Goal: Book appointment/travel/reservation

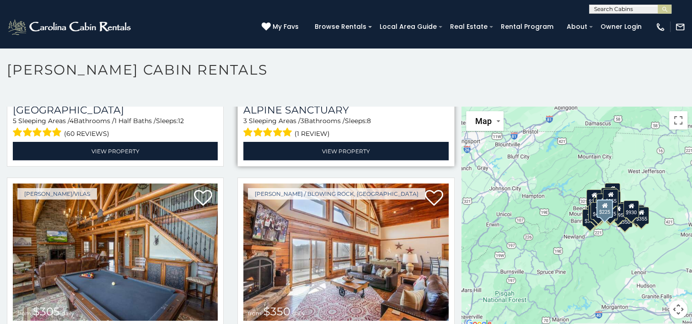
scroll to position [1978, 0]
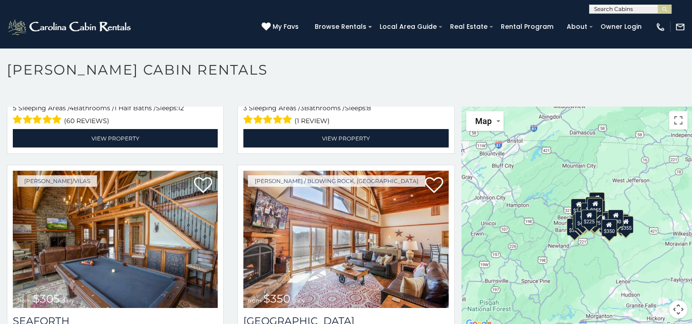
drag, startPoint x: 593, startPoint y: 269, endPoint x: 582, endPoint y: 275, distance: 12.9
click at [582, 275] on div "$349 $480 $525 $315 $355 $675 $635 $930 $400 $451 $330 $400 $485 $460 $395 $255…" at bounding box center [577, 218] width 231 height 223
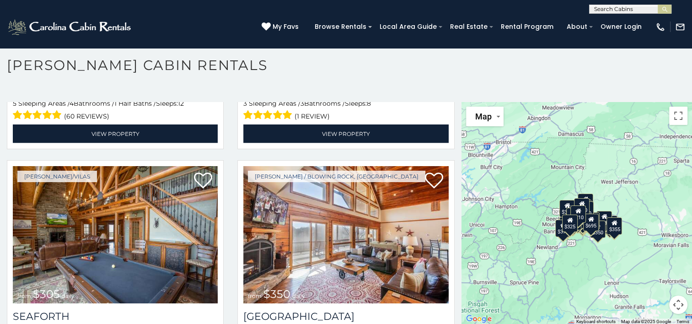
scroll to position [0, 0]
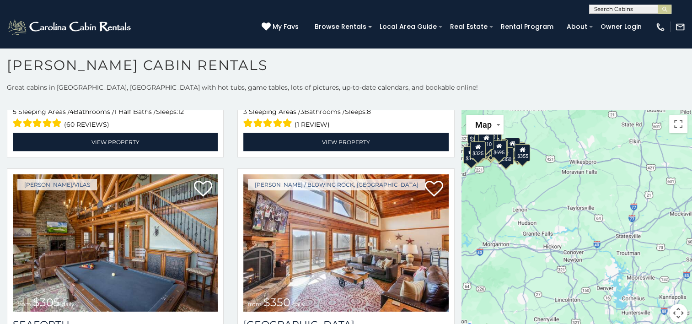
drag, startPoint x: 653, startPoint y: 291, endPoint x: 562, endPoint y: 206, distance: 124.3
click at [562, 206] on div "$349 $480 $525 $315 $355 $675 $635 $930 $400 $451 $330 $400 $485 $460 $395 $255…" at bounding box center [577, 221] width 231 height 223
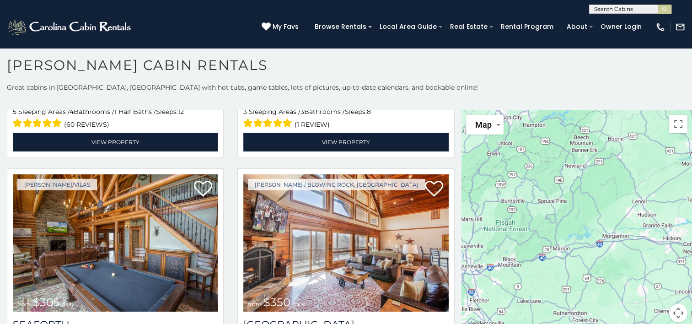
drag, startPoint x: 516, startPoint y: 222, endPoint x: 644, endPoint y: 221, distance: 127.7
click at [644, 221] on div at bounding box center [577, 221] width 231 height 223
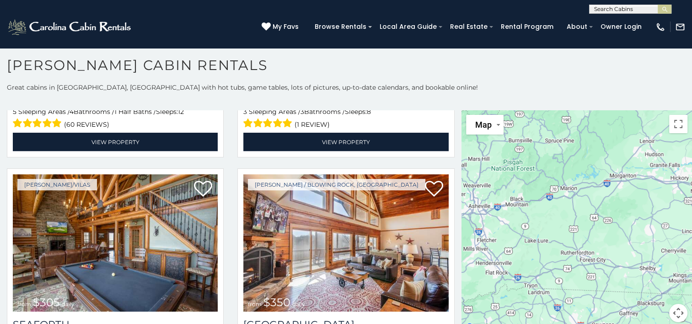
drag, startPoint x: 550, startPoint y: 245, endPoint x: 556, endPoint y: 209, distance: 36.6
click at [534, 169] on div "$349 $480 $525 $315 $355 $675 $635 $930 $400 $451 $330 $400 $485 $460 $395 $255…" at bounding box center [577, 221] width 231 height 223
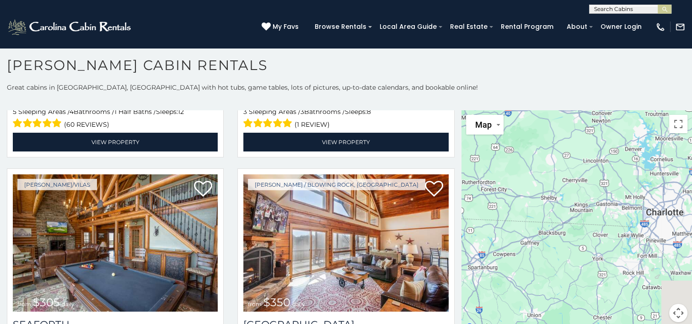
drag, startPoint x: 612, startPoint y: 239, endPoint x: 531, endPoint y: 193, distance: 93.1
click at [531, 193] on div at bounding box center [577, 221] width 231 height 223
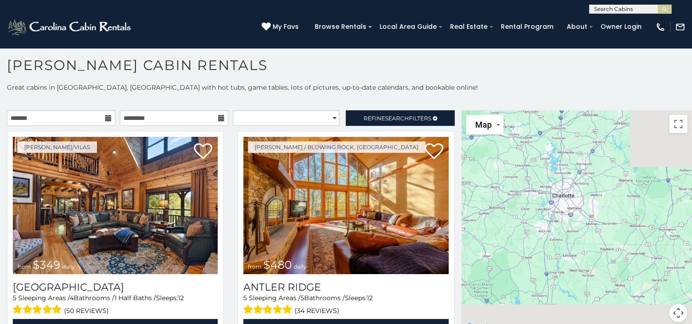
drag, startPoint x: 575, startPoint y: 227, endPoint x: 560, endPoint y: 242, distance: 21.0
click at [560, 242] on div "$349 $480 $525 $315 $355 $675 $635 $930 $400 $451 $330 $400 $485 $460 $395 $255…" at bounding box center [577, 221] width 231 height 223
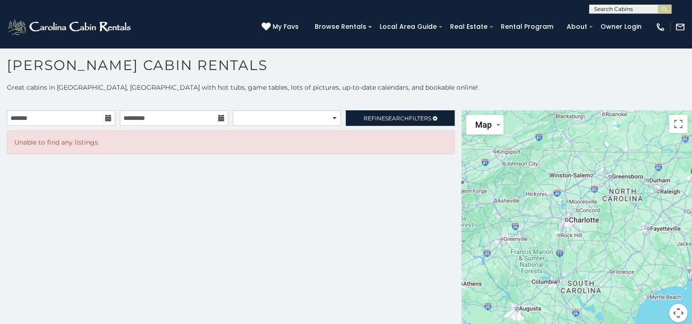
drag, startPoint x: 606, startPoint y: 247, endPoint x: 539, endPoint y: 221, distance: 72.0
click at [526, 214] on div at bounding box center [577, 221] width 231 height 223
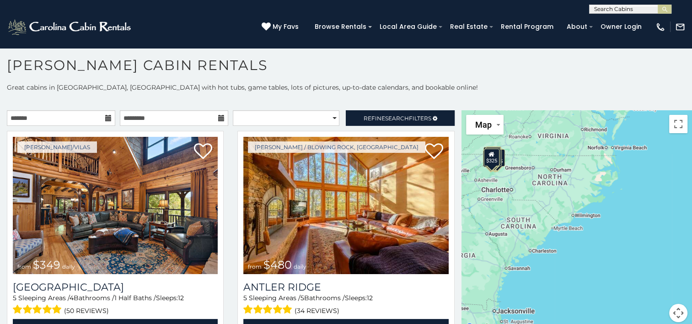
click at [582, 218] on div "$349 $480 $525 $315 $355 $675 $635 $930 $400 $451 $330 $400 $485 $460 $395 $255…" at bounding box center [577, 221] width 231 height 223
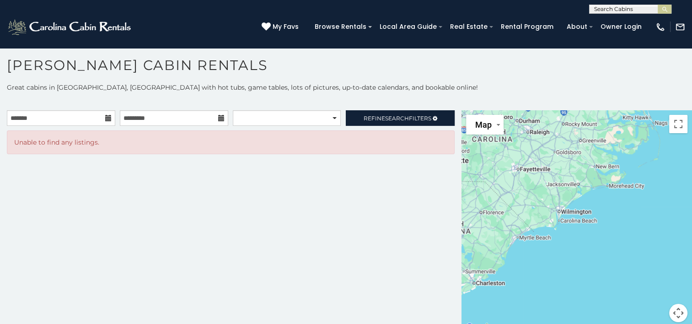
click at [592, 203] on div at bounding box center [577, 221] width 231 height 223
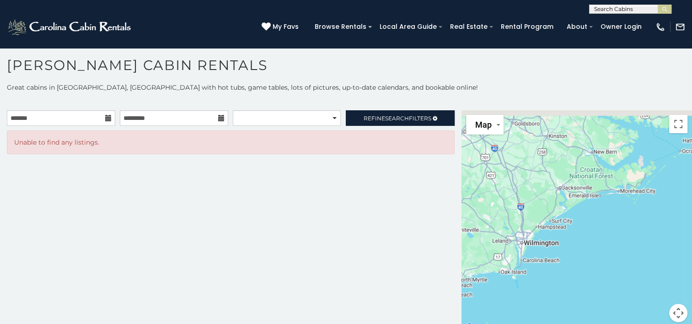
drag, startPoint x: 583, startPoint y: 209, endPoint x: 579, endPoint y: 236, distance: 27.8
click at [579, 236] on div at bounding box center [577, 221] width 231 height 223
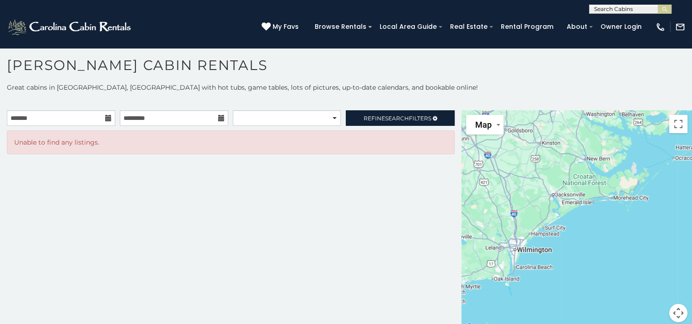
click at [588, 220] on div at bounding box center [577, 221] width 231 height 223
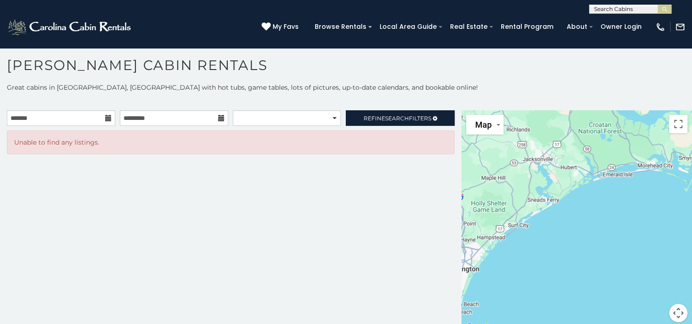
drag, startPoint x: 570, startPoint y: 227, endPoint x: 595, endPoint y: 217, distance: 27.1
click at [595, 217] on div at bounding box center [577, 221] width 231 height 223
click at [566, 232] on div at bounding box center [577, 221] width 231 height 223
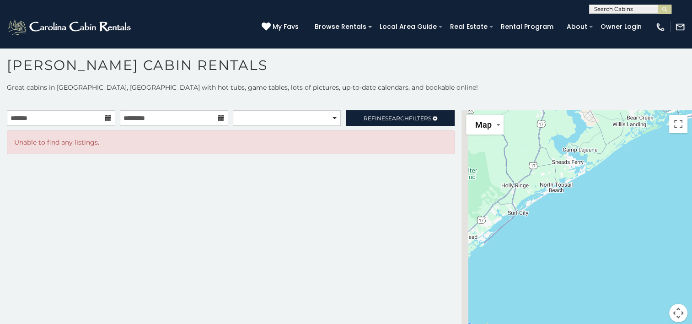
drag, startPoint x: 521, startPoint y: 247, endPoint x: 603, endPoint y: 240, distance: 82.7
click at [603, 240] on div at bounding box center [577, 221] width 231 height 223
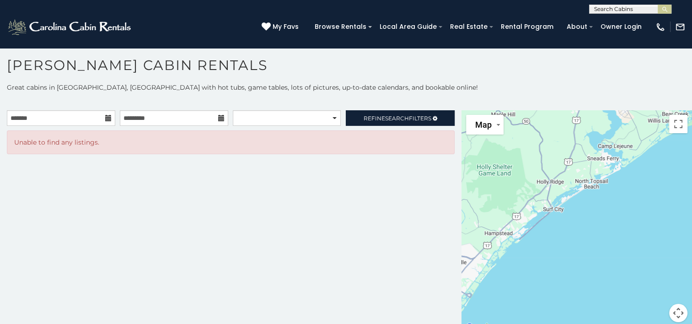
drag, startPoint x: 587, startPoint y: 214, endPoint x: 585, endPoint y: 238, distance: 24.3
click at [585, 238] on div at bounding box center [577, 221] width 231 height 223
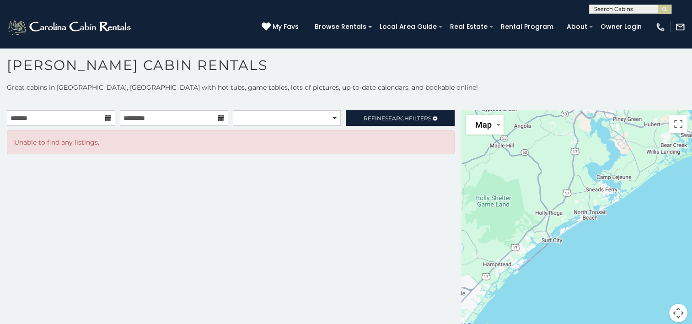
click at [589, 225] on div at bounding box center [577, 221] width 231 height 223
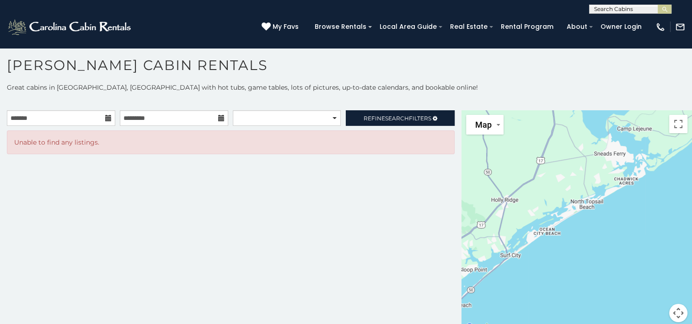
click at [586, 225] on div at bounding box center [577, 221] width 231 height 223
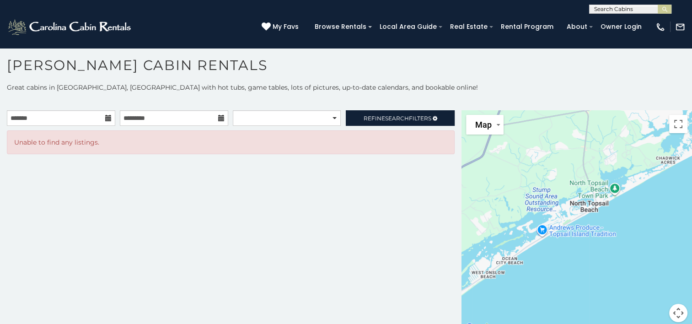
drag, startPoint x: 578, startPoint y: 214, endPoint x: 583, endPoint y: 239, distance: 25.7
click at [583, 239] on div at bounding box center [577, 221] width 231 height 223
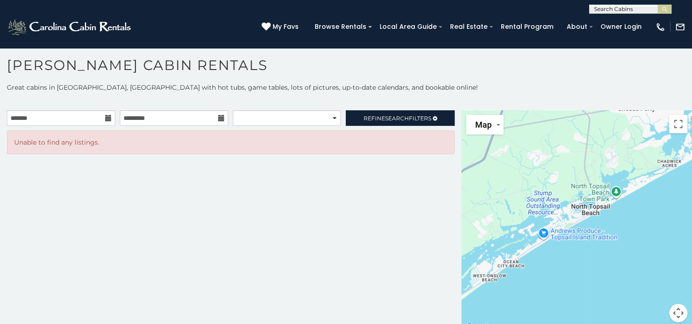
click at [614, 218] on div at bounding box center [577, 221] width 231 height 223
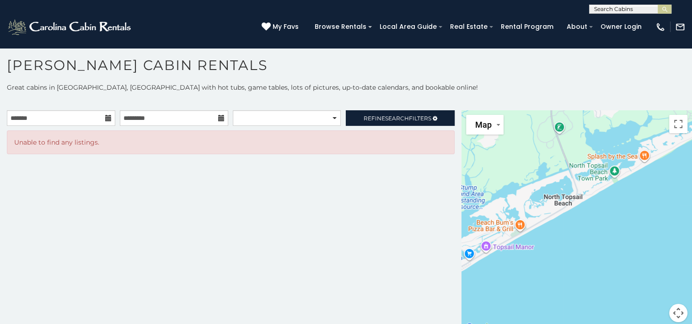
click at [598, 242] on div at bounding box center [577, 221] width 231 height 223
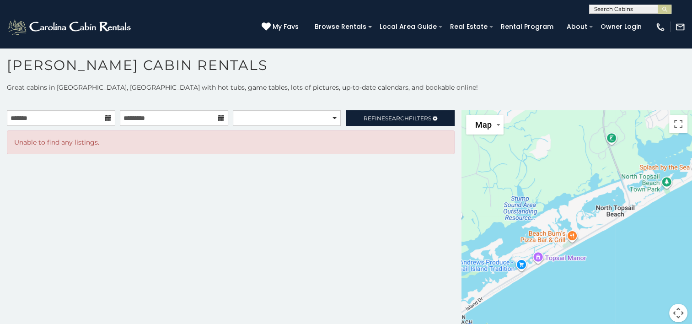
drag, startPoint x: 224, startPoint y: 106, endPoint x: 216, endPoint y: 108, distance: 8.0
